Goal: Register for event/course

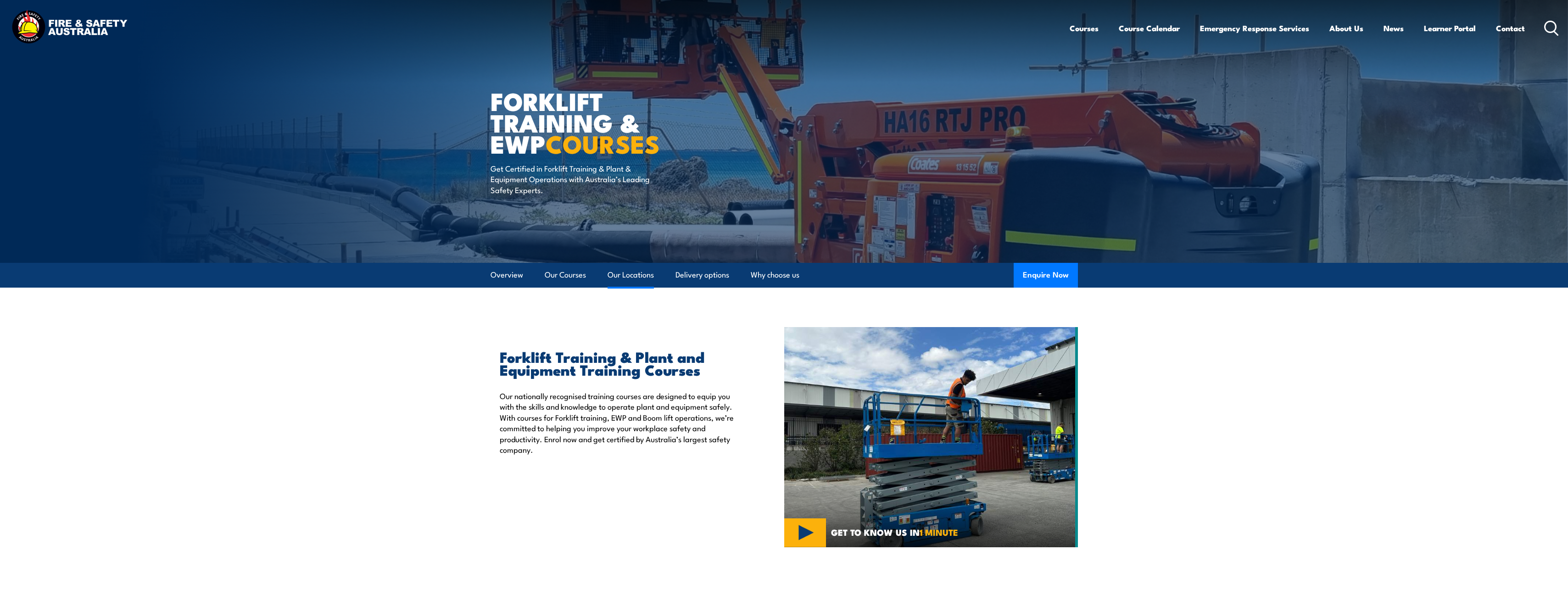
click at [625, 274] on link "Our Locations" at bounding box center [631, 275] width 46 height 25
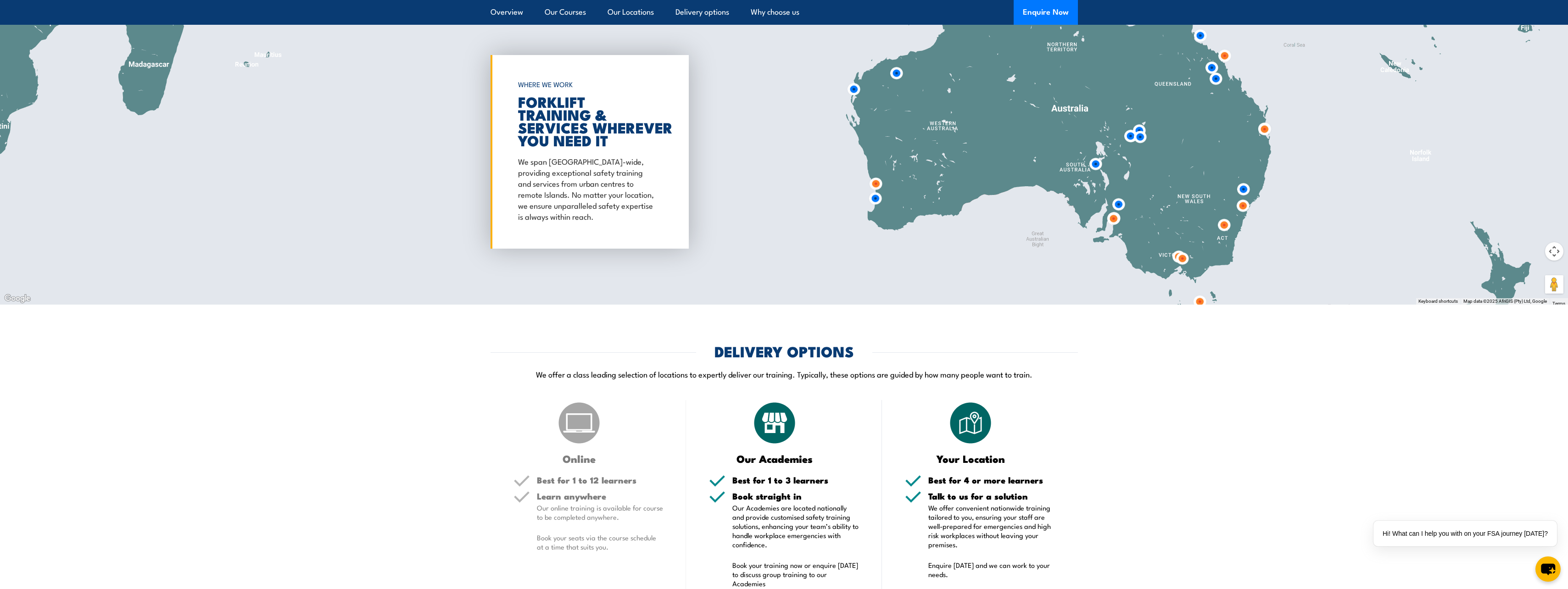
scroll to position [1755, 0]
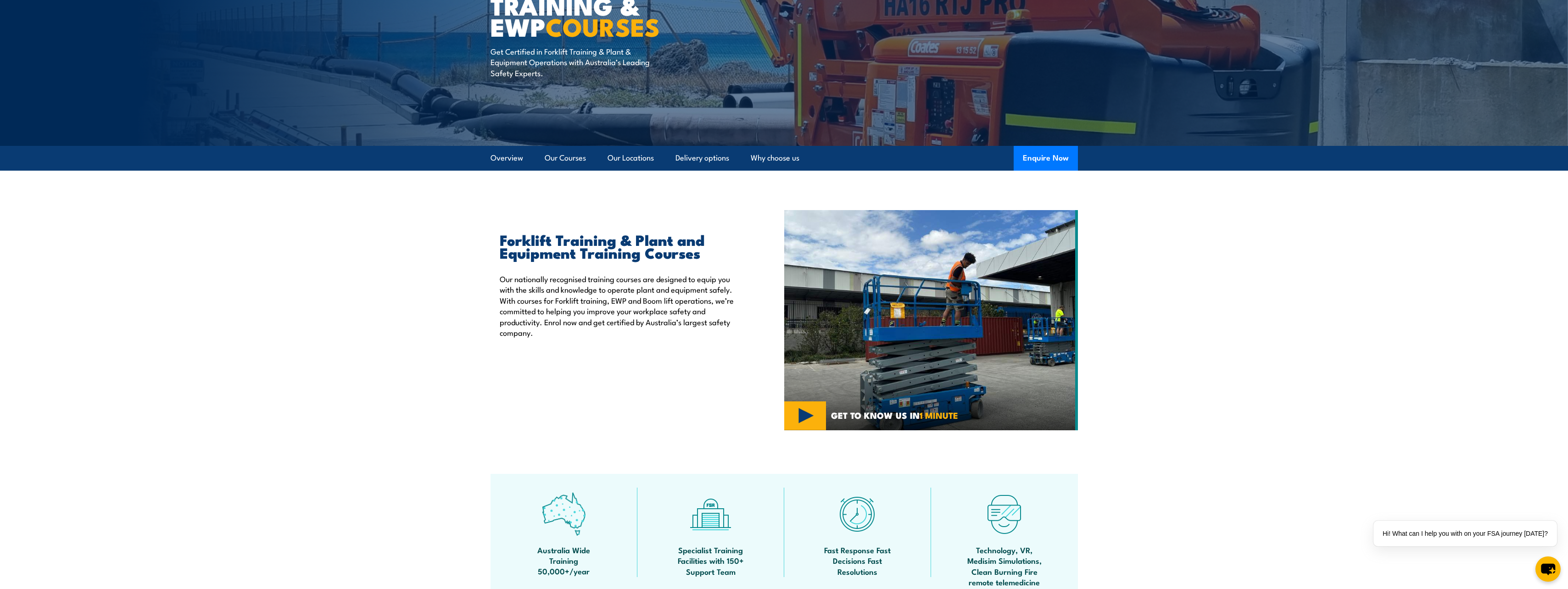
scroll to position [20, 0]
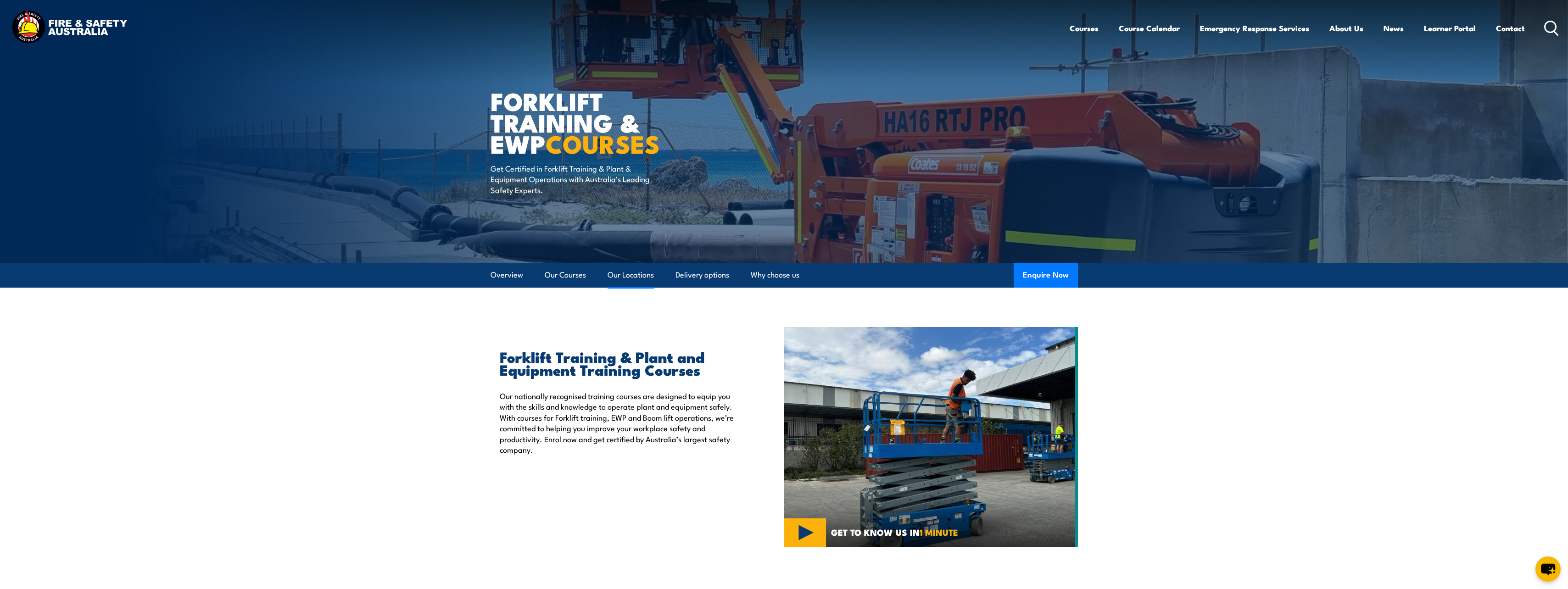
click at [641, 277] on link "Our Locations" at bounding box center [631, 275] width 46 height 25
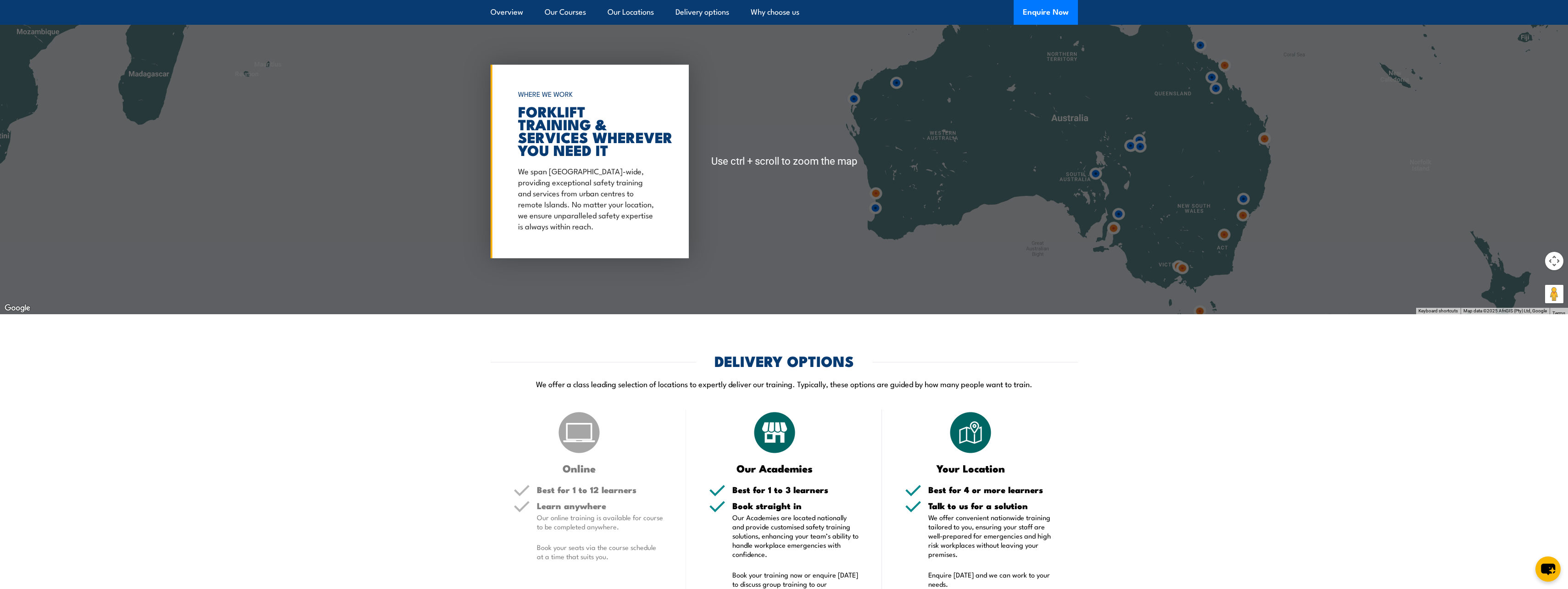
scroll to position [1836, 0]
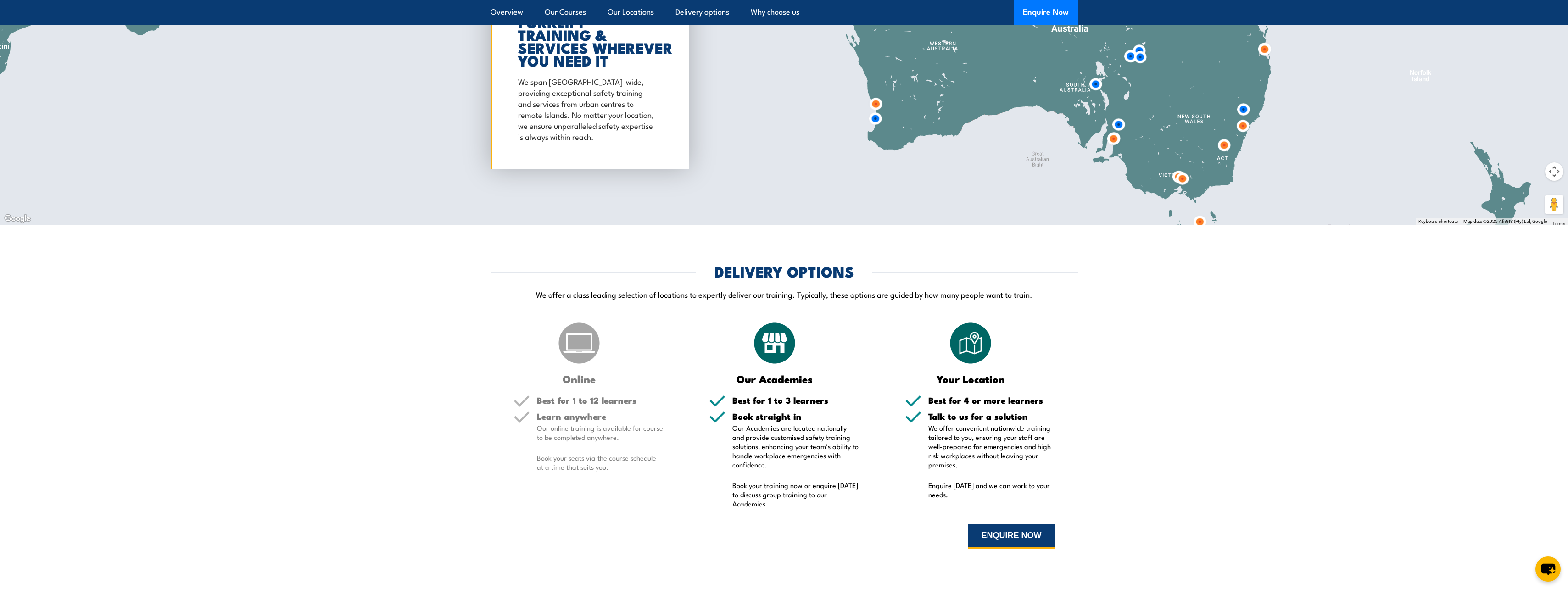
click at [1000, 543] on button "ENQUIRE NOW" at bounding box center [1011, 537] width 86 height 25
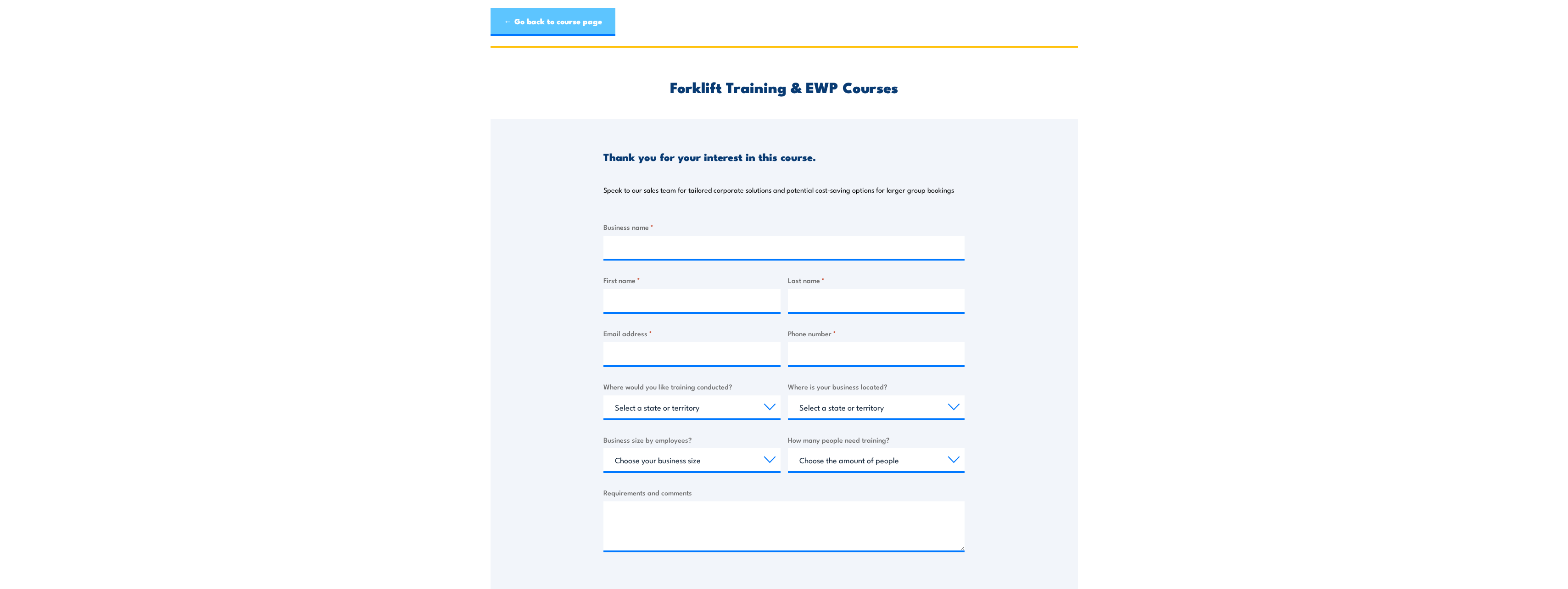
click at [577, 25] on link "← Go back to course page" at bounding box center [553, 22] width 125 height 28
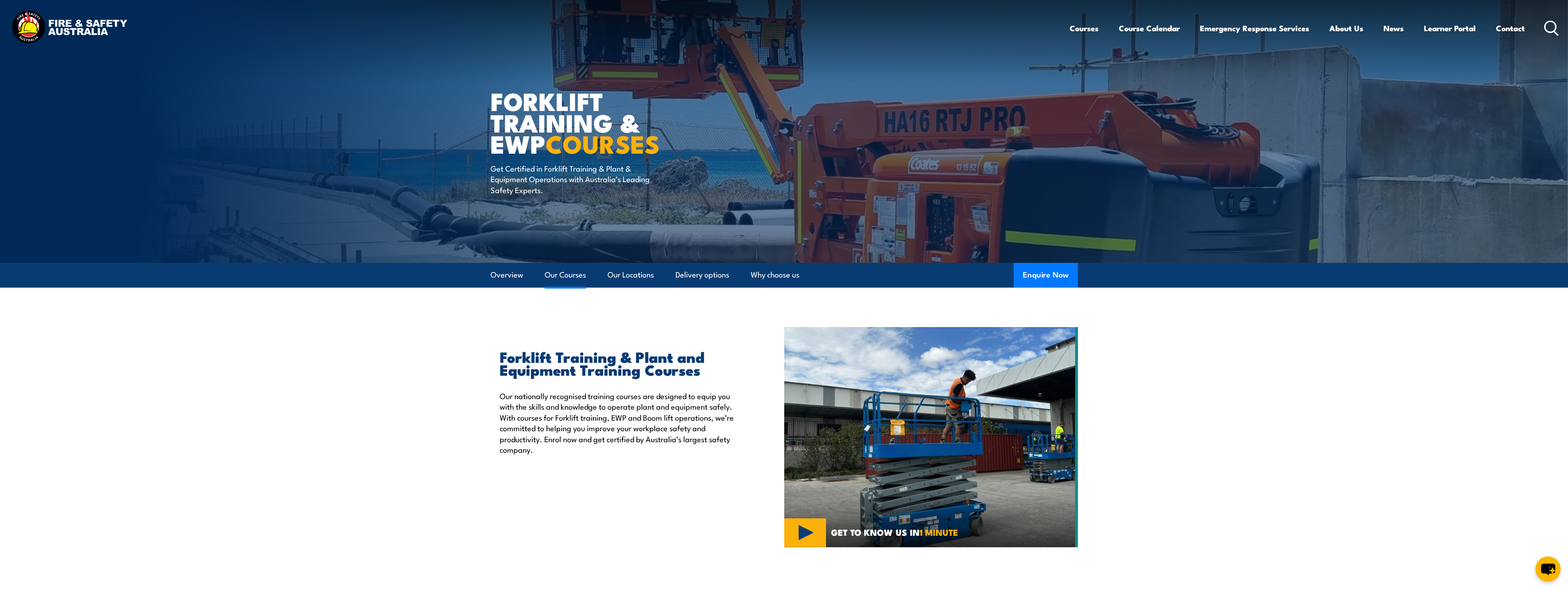
click at [572, 274] on link "Our Courses" at bounding box center [565, 275] width 42 height 25
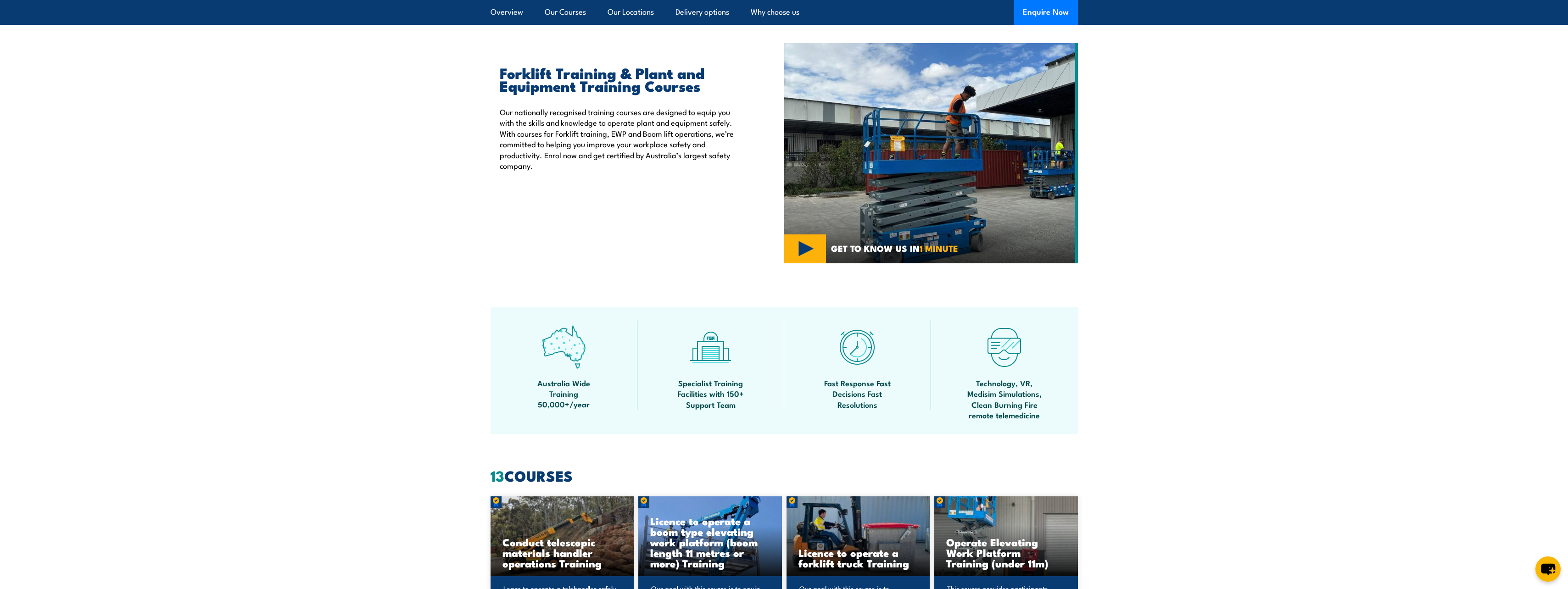
scroll to position [283, 0]
click at [583, 359] on img at bounding box center [564, 348] width 44 height 44
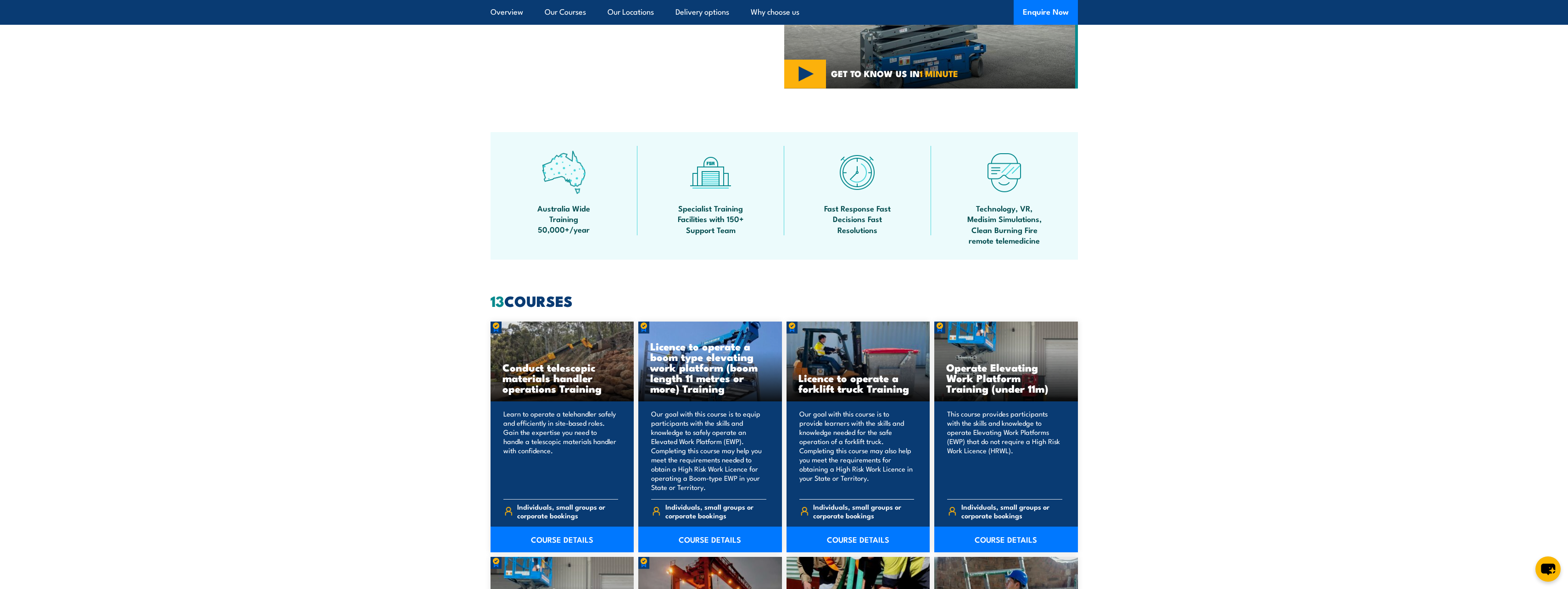
scroll to position [421, 0]
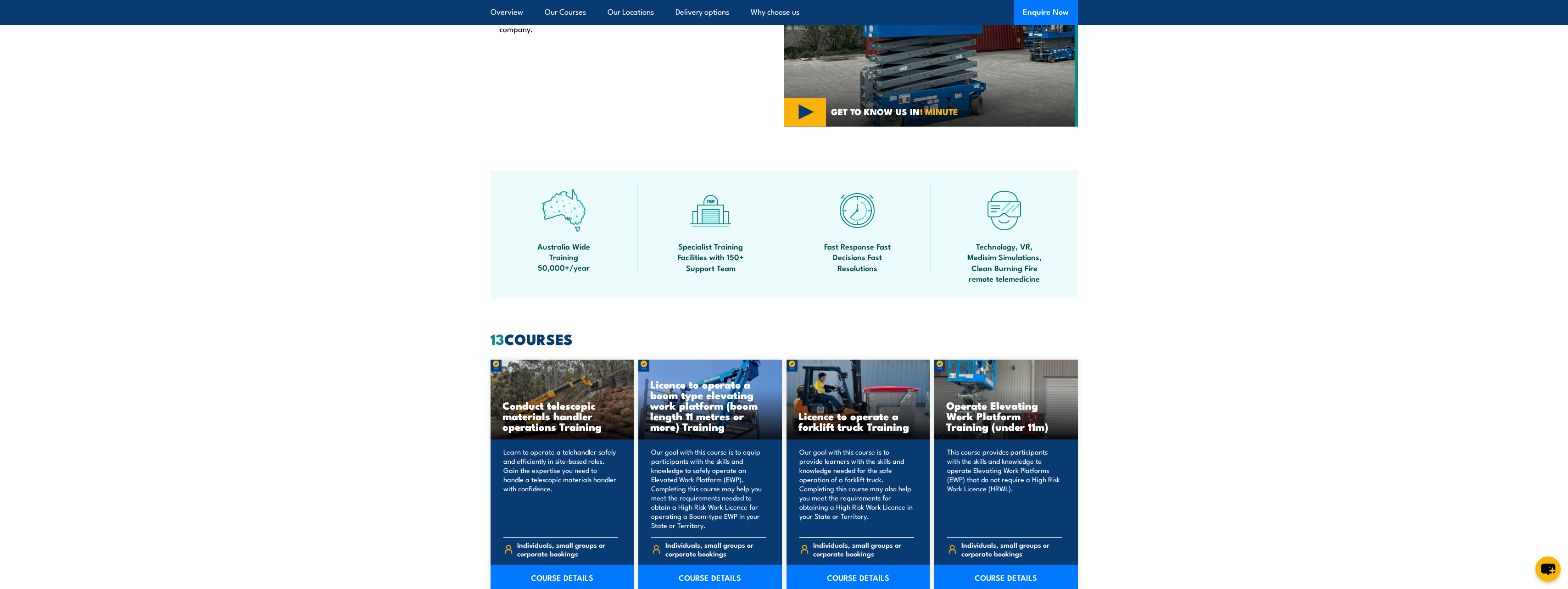
click at [837, 386] on div "Licence to operate a forklift truck Training" at bounding box center [858, 400] width 143 height 80
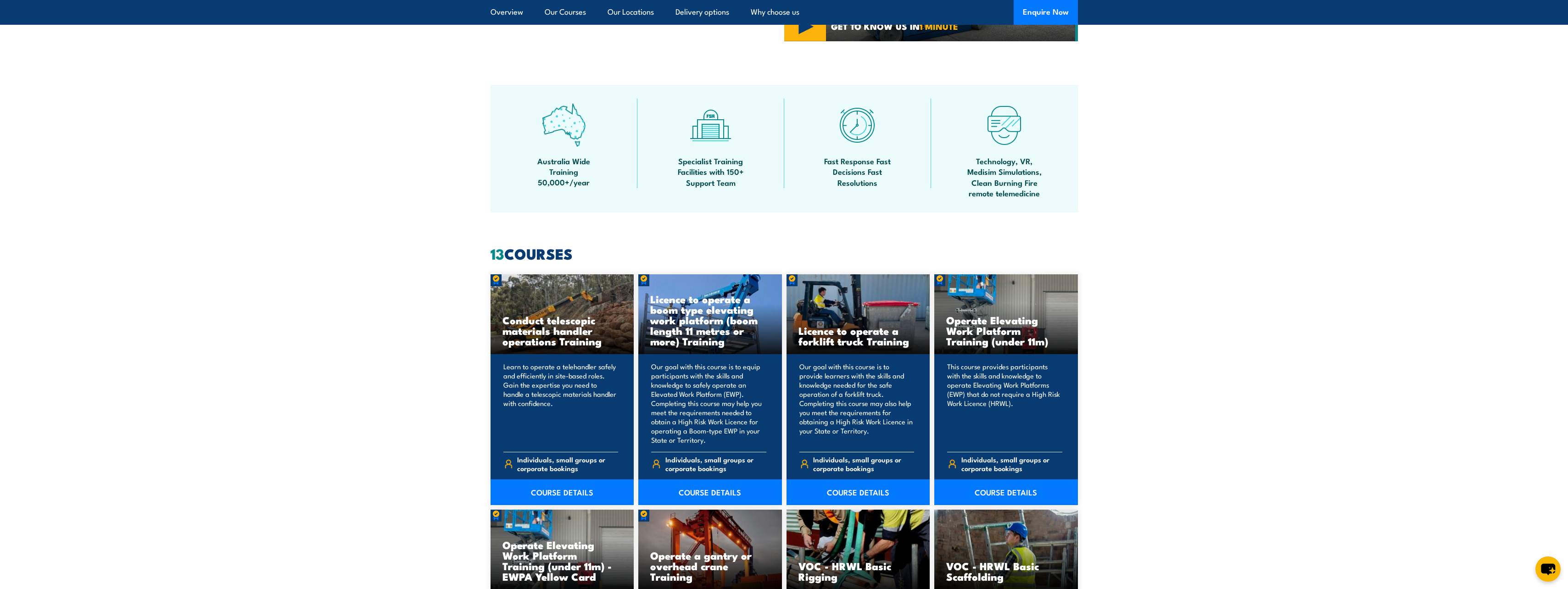
scroll to position [558, 0]
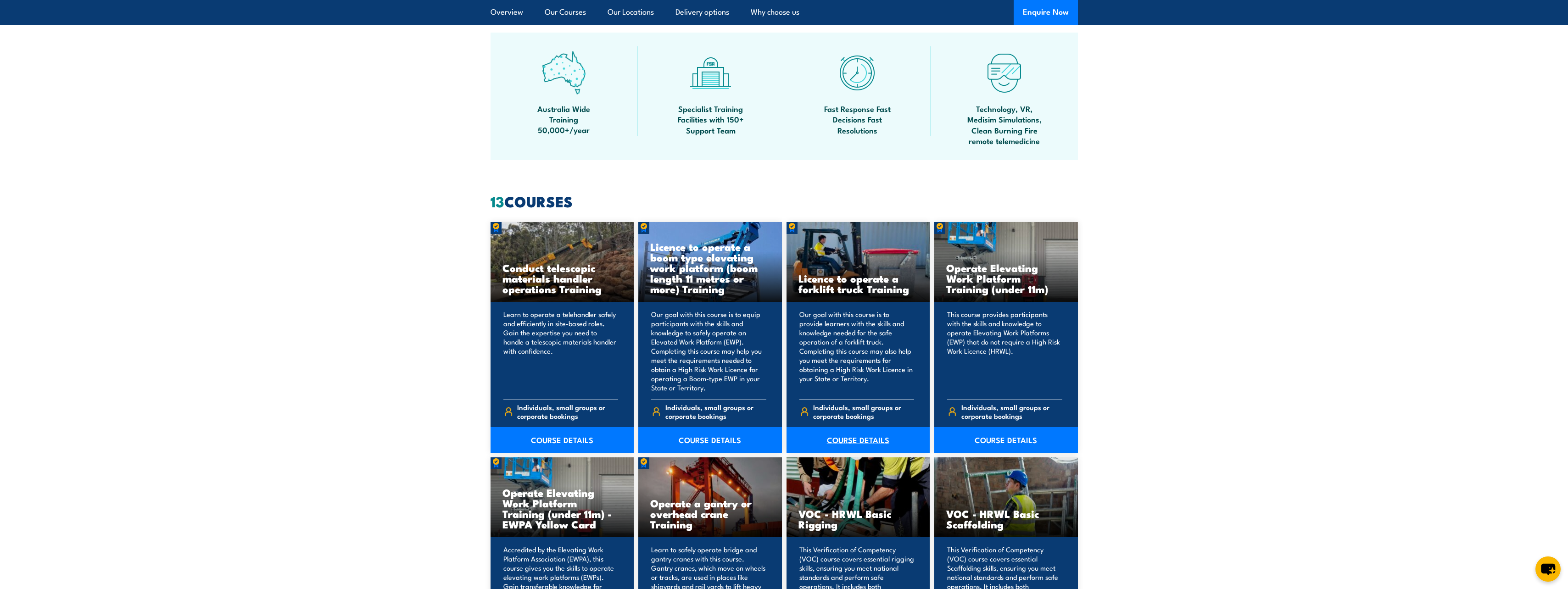
click at [849, 440] on link "COURSE DETAILS" at bounding box center [858, 439] width 143 height 25
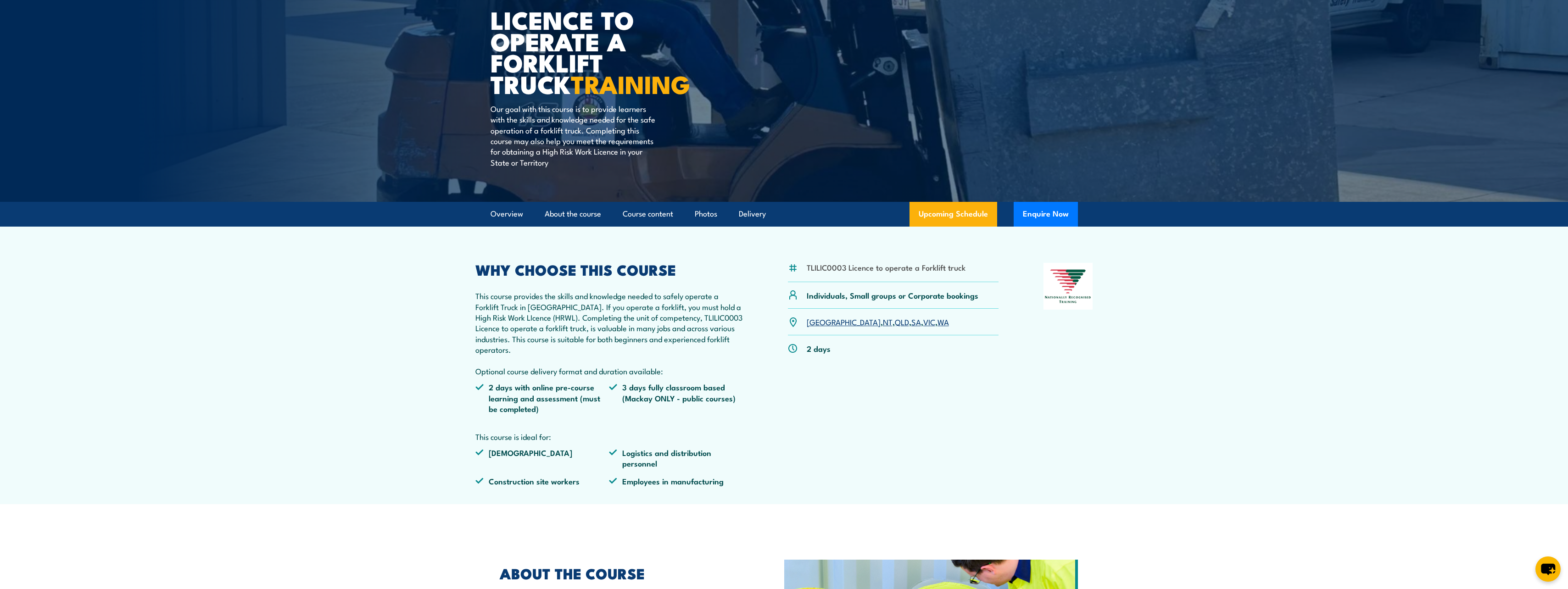
scroll to position [138, 0]
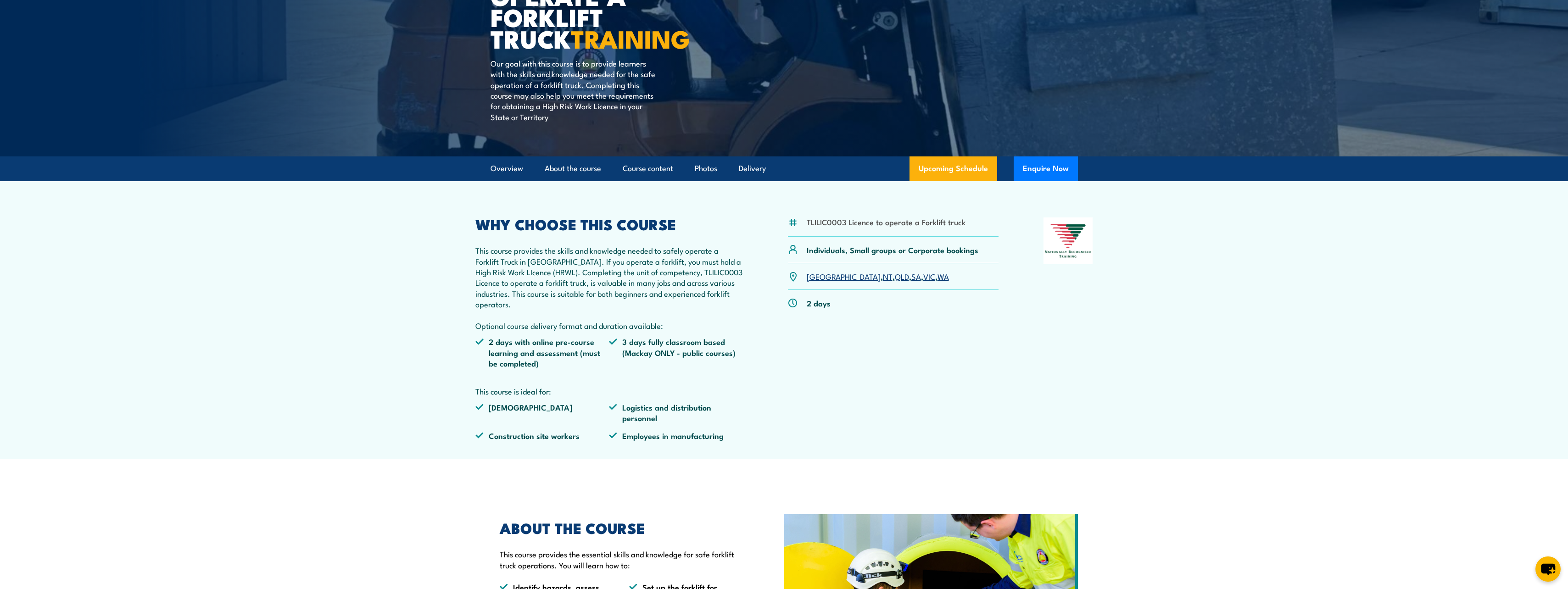
click at [819, 274] on link "NSW" at bounding box center [843, 276] width 74 height 11
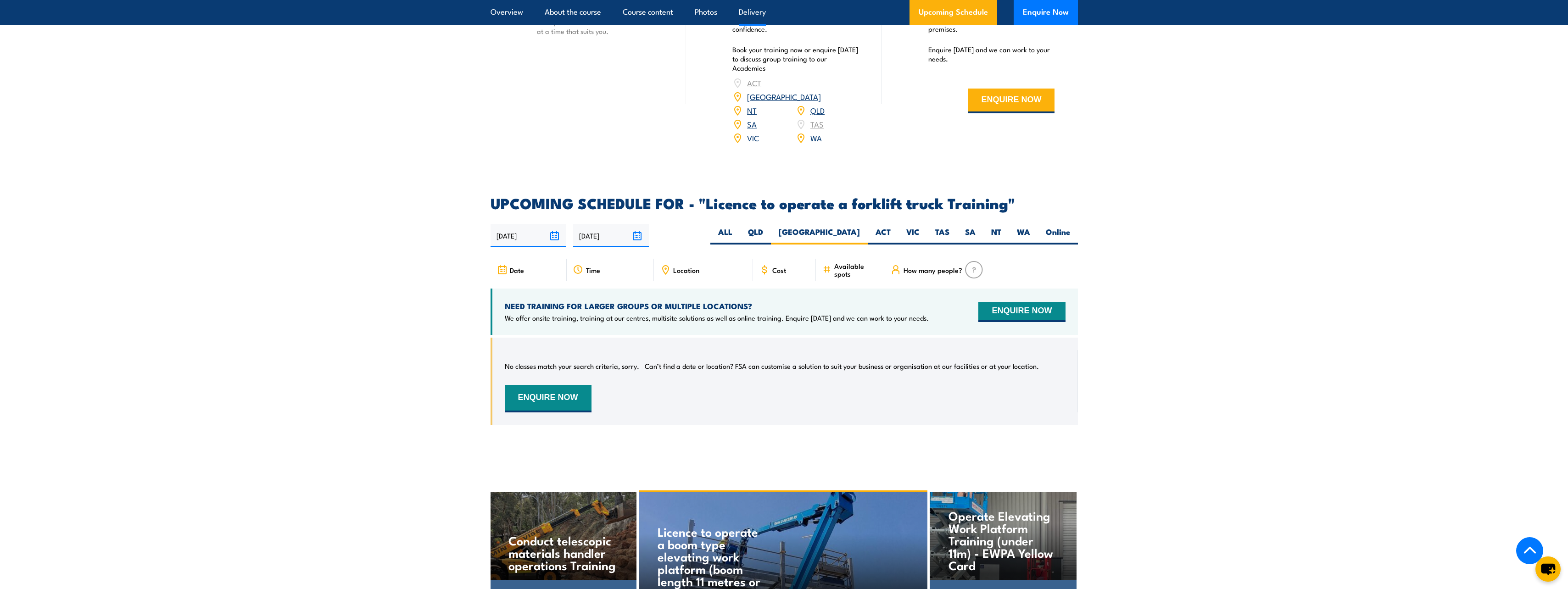
scroll to position [1352, 0]
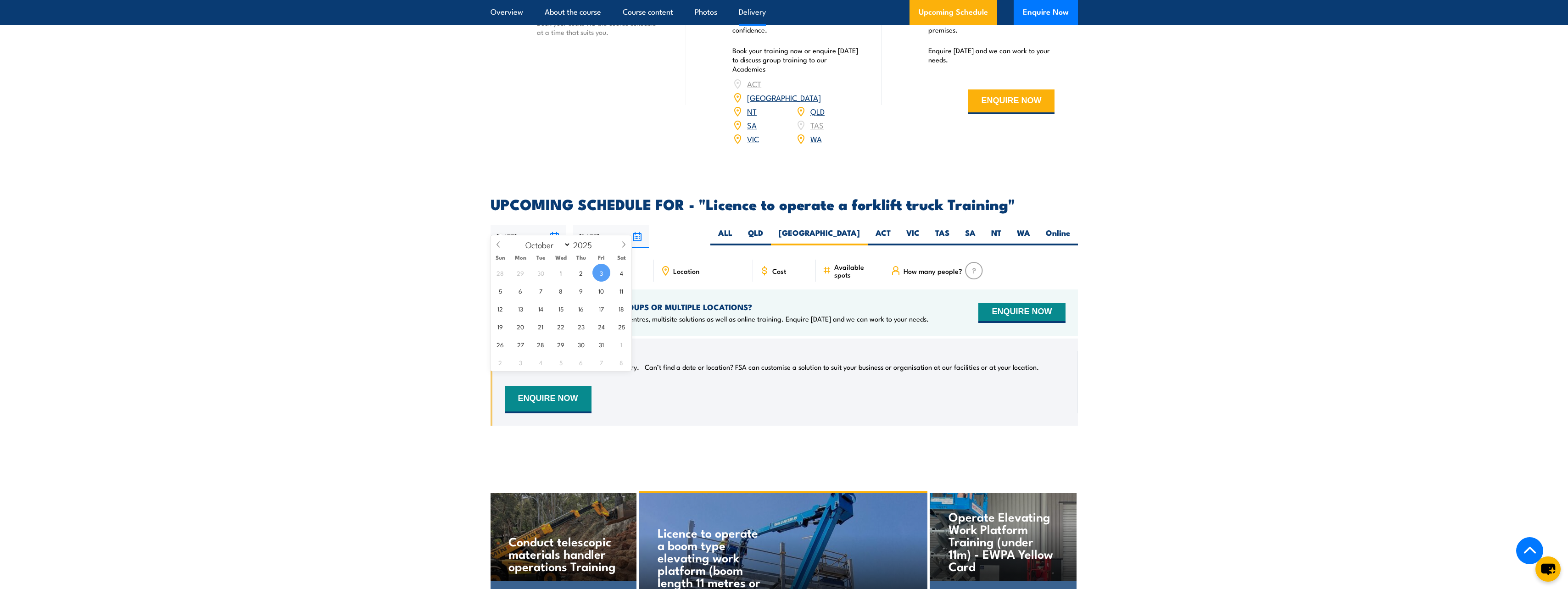
click at [555, 229] on input "03/10/2025" at bounding box center [528, 237] width 76 height 23
click at [540, 286] on span "7" at bounding box center [540, 290] width 18 height 18
type input "07/10/2025"
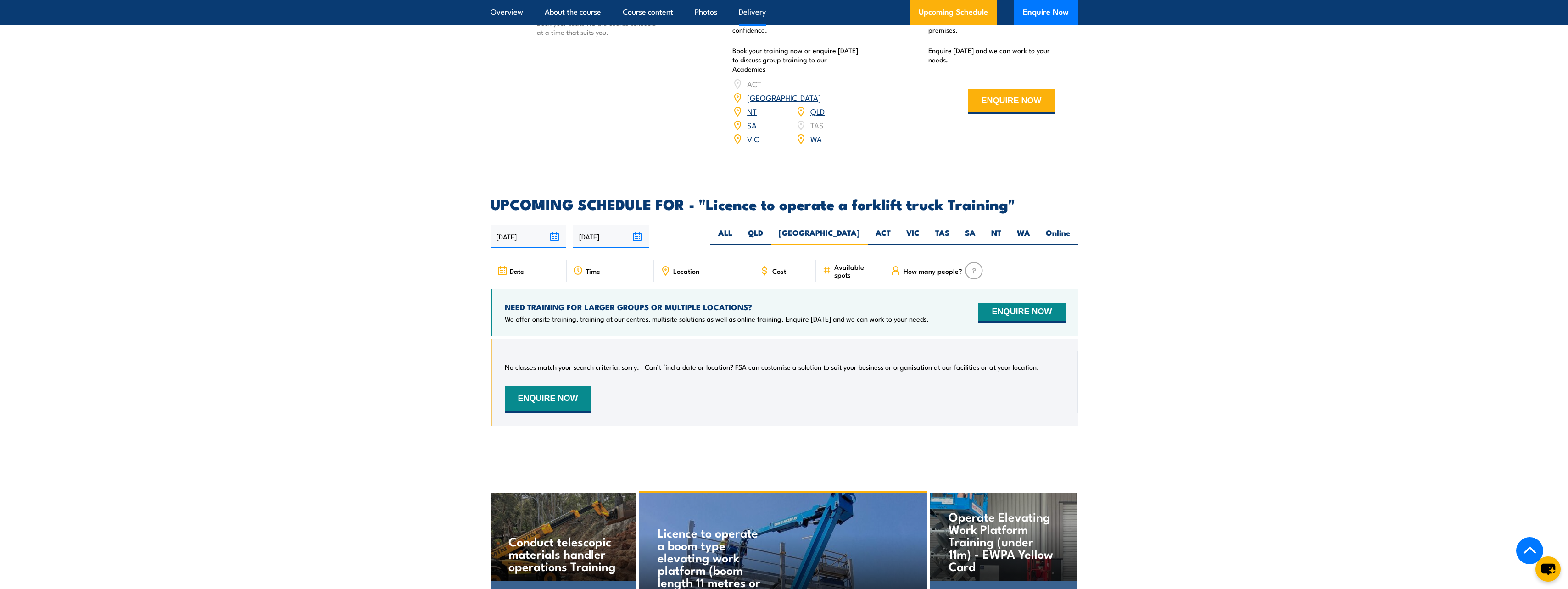
click at [584, 260] on div "Time" at bounding box center [610, 271] width 87 height 22
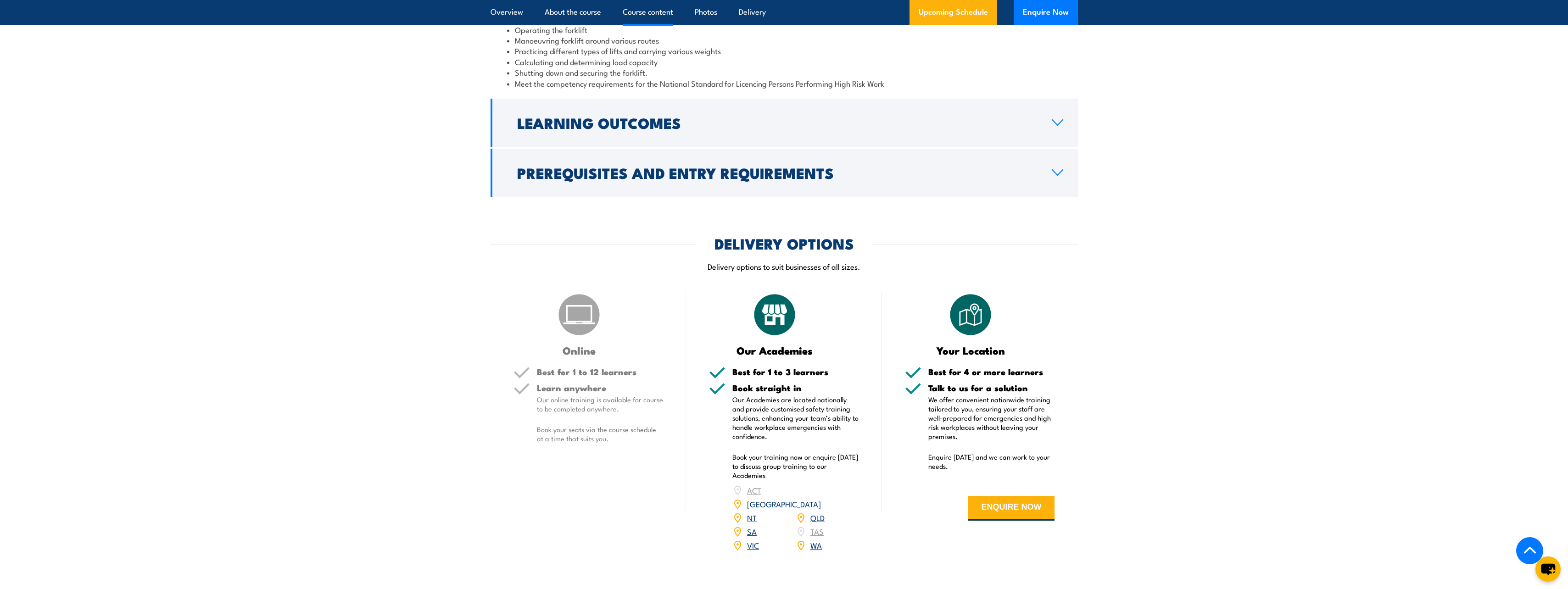
scroll to position [665, 0]
